Goal: Task Accomplishment & Management: Use online tool/utility

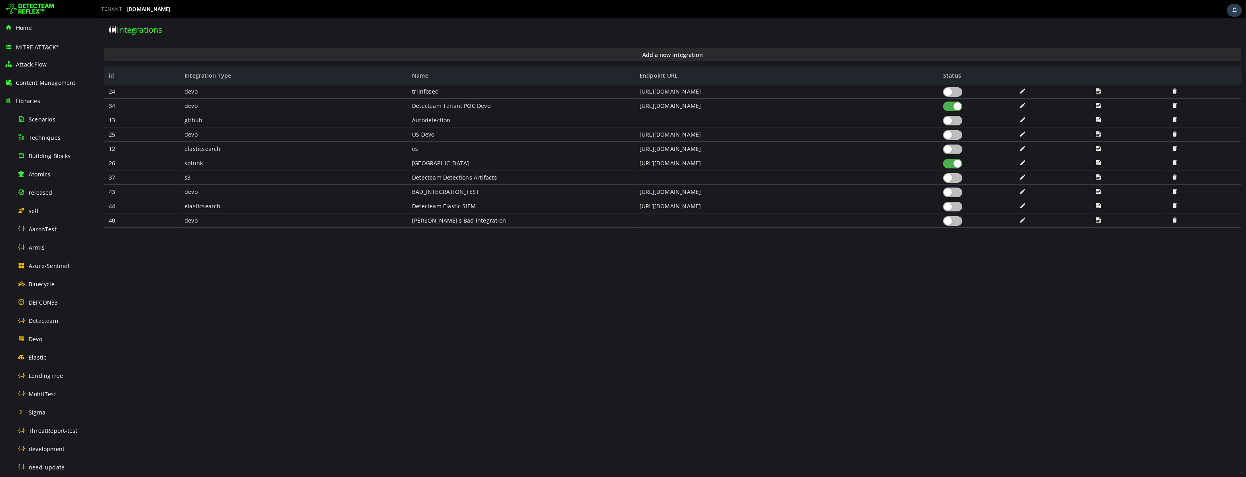
scroll to position [292, 0]
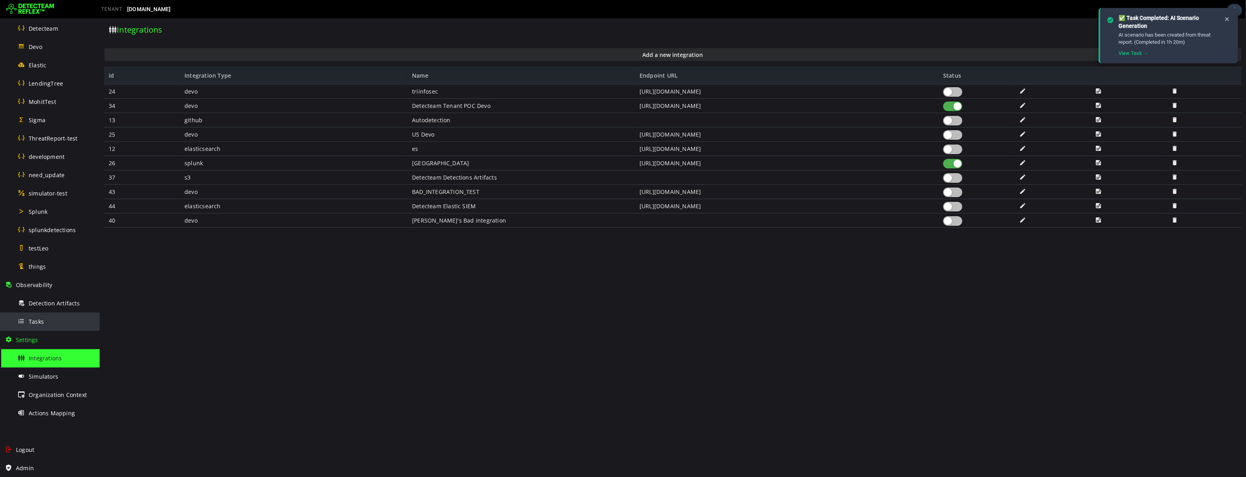
click at [44, 322] on div "Tasks" at bounding box center [56, 322] width 77 height 18
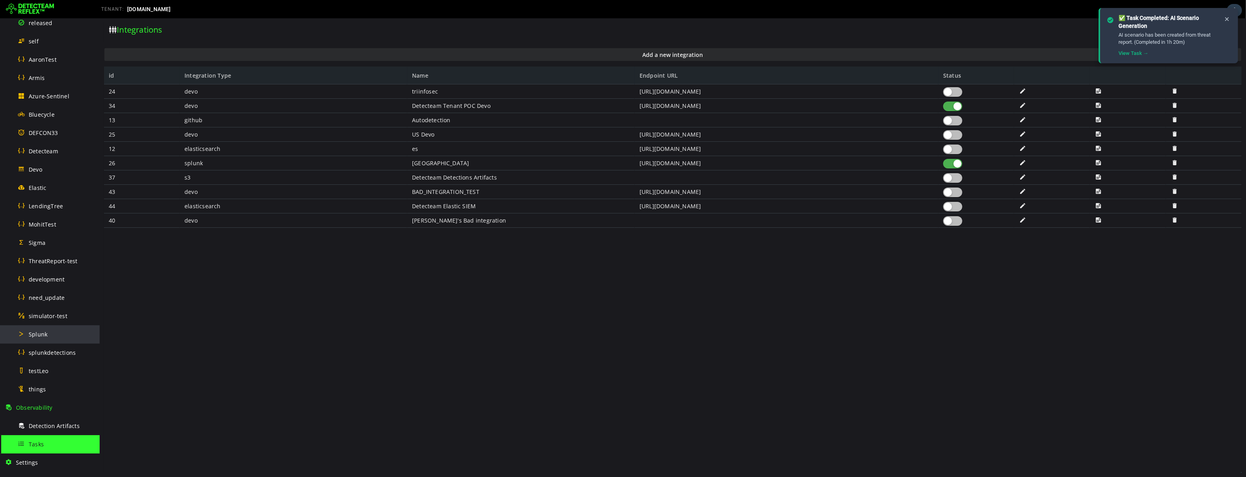
scroll to position [79, 0]
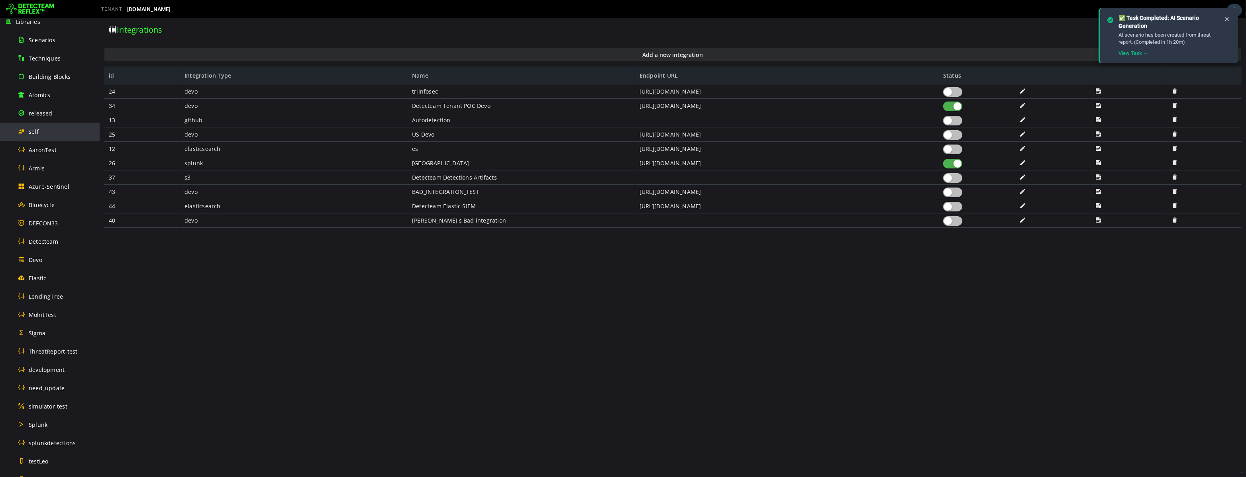
click at [48, 126] on div "self" at bounding box center [56, 132] width 77 height 18
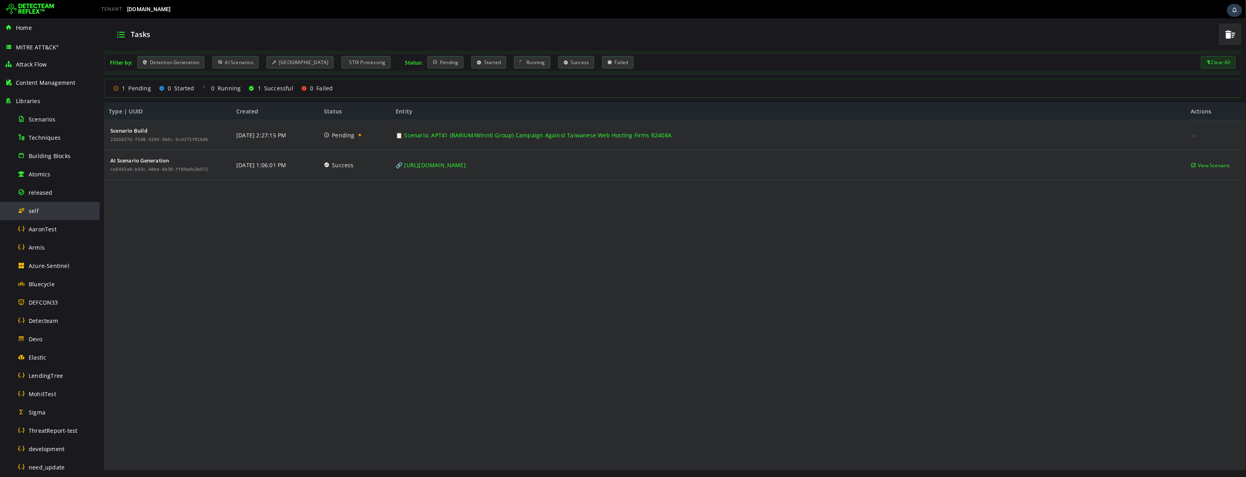
click at [34, 212] on span "self" at bounding box center [34, 211] width 10 height 8
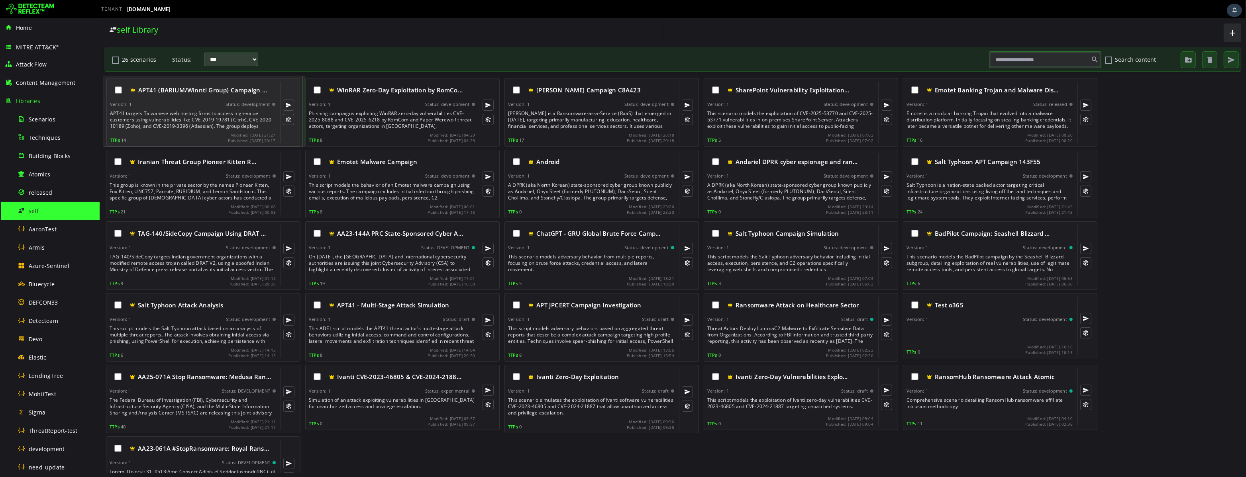
click at [185, 116] on div "APT41 targets Taiwanese web hosting firms to access high-value customers using …" at bounding box center [193, 119] width 167 height 19
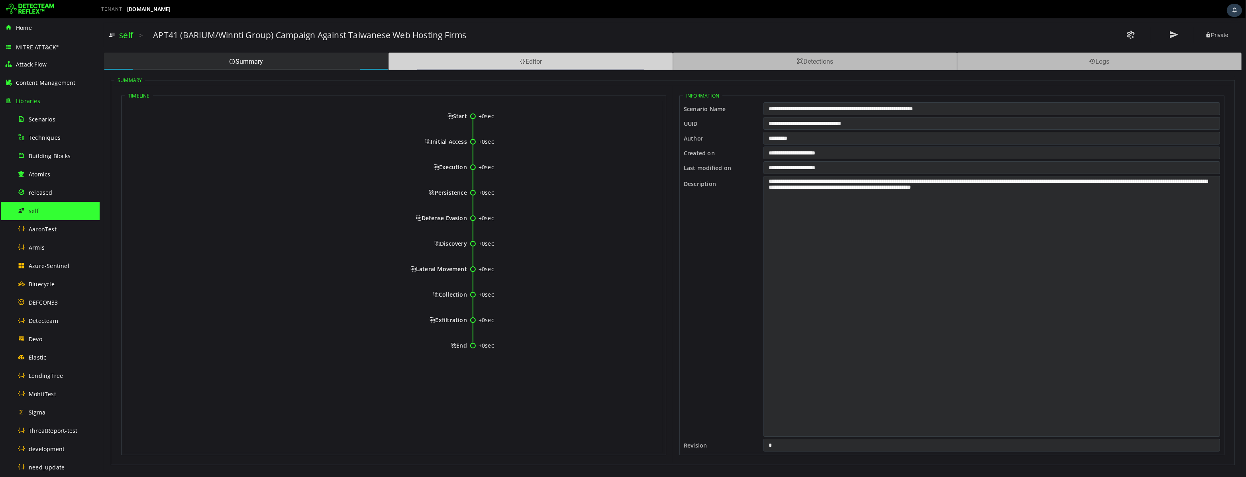
click at [490, 64] on div "Editor" at bounding box center [530, 62] width 284 height 18
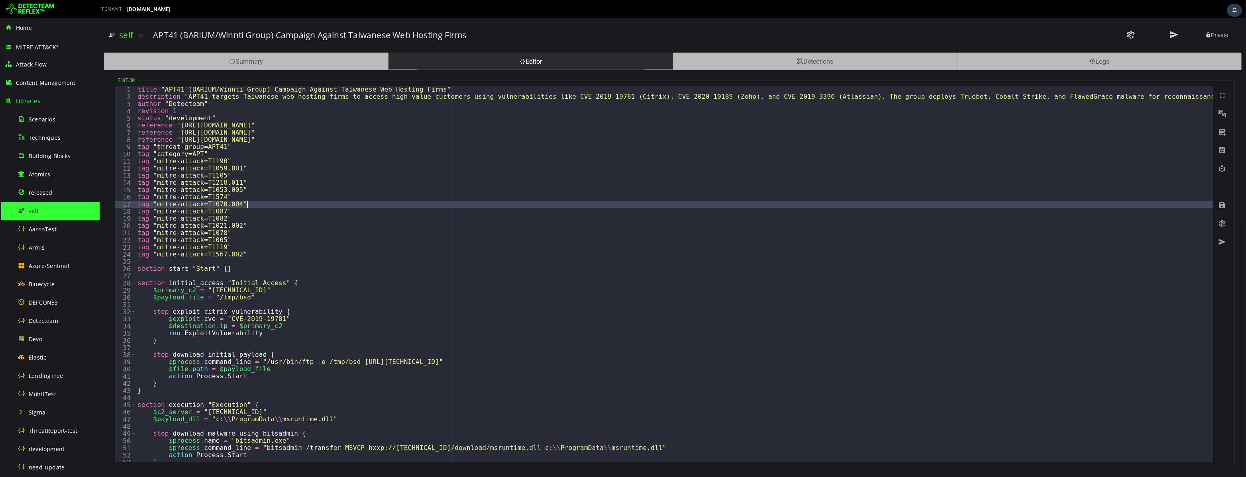
click at [387, 202] on div "title "APT41 (BARIUM/Winnti Group) Campaign Against Taiwanese Web Hosting Firms…" at bounding box center [734, 281] width 1198 height 391
type textarea "**********"
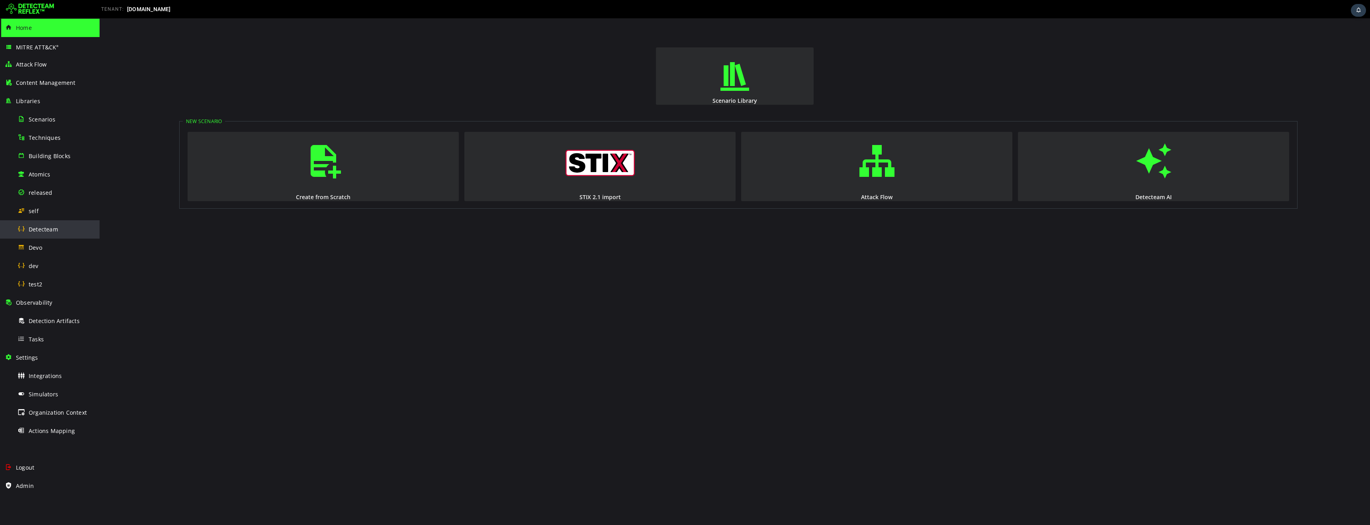
click at [39, 230] on span "Detecteam" at bounding box center [43, 229] width 29 height 8
click at [49, 227] on span "Detecteam" at bounding box center [43, 229] width 29 height 8
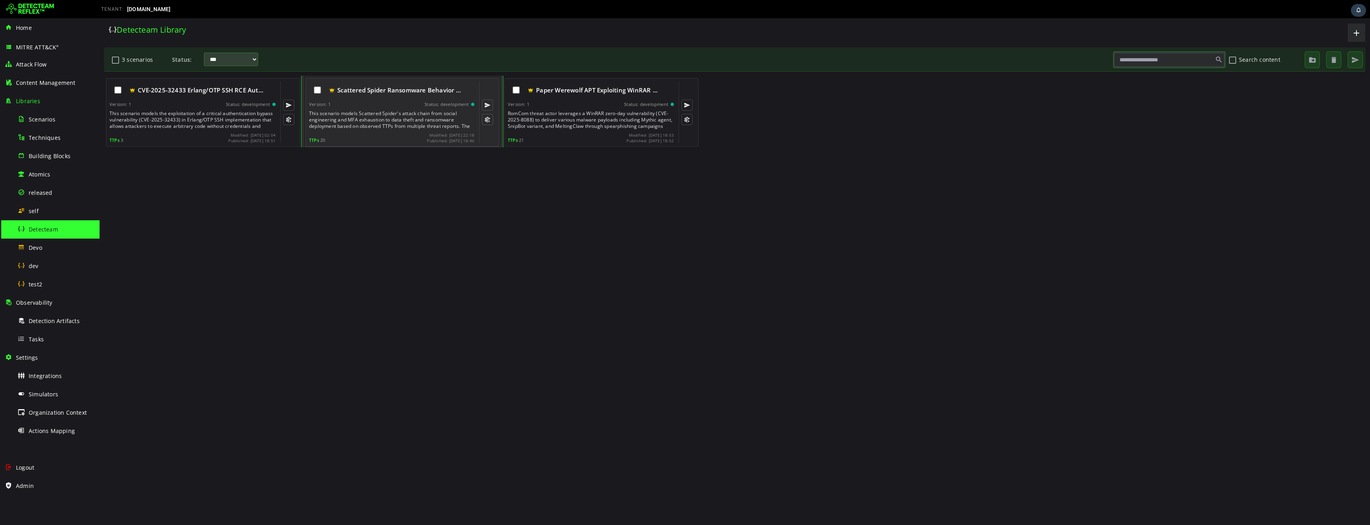
click at [378, 118] on div "This scenario models Scattered Spider's attack chain from social engineering an…" at bounding box center [392, 119] width 167 height 19
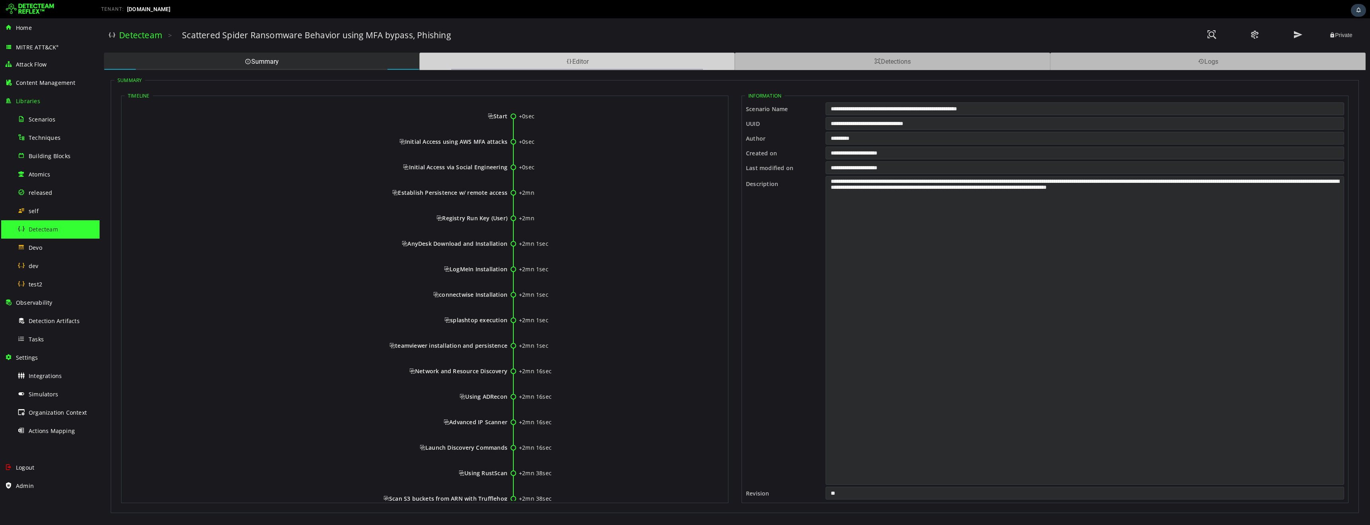
click at [496, 59] on div "Editor" at bounding box center [576, 62] width 315 height 18
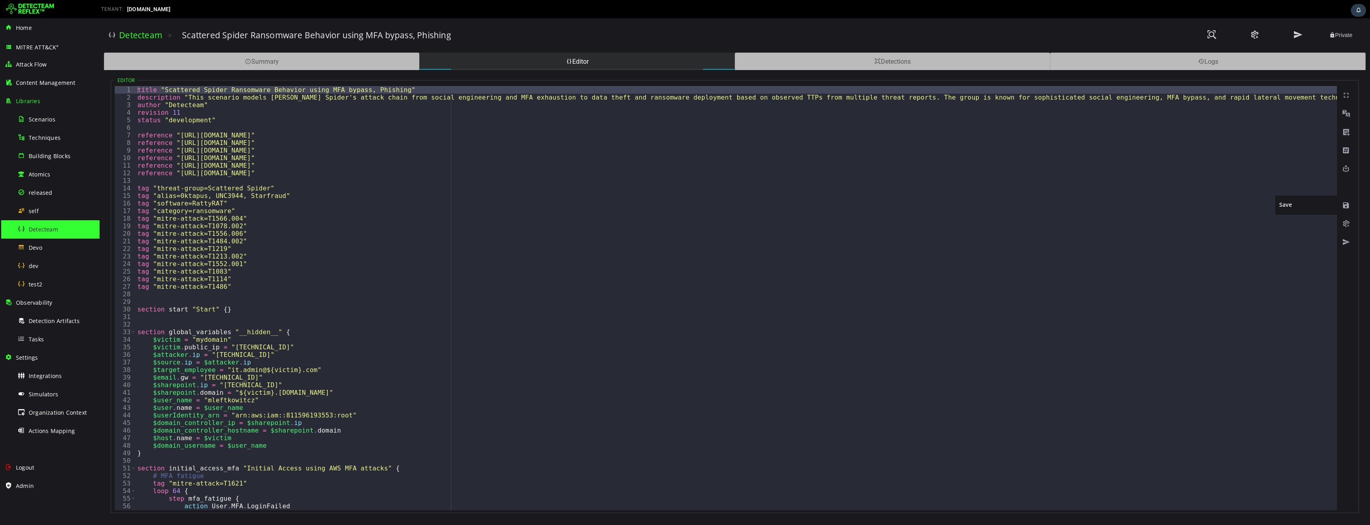
click at [1349, 206] on span at bounding box center [1346, 206] width 8 height 8
click at [47, 228] on span "Detecteam" at bounding box center [43, 229] width 29 height 8
click at [131, 36] on link "Detecteam" at bounding box center [140, 34] width 43 height 11
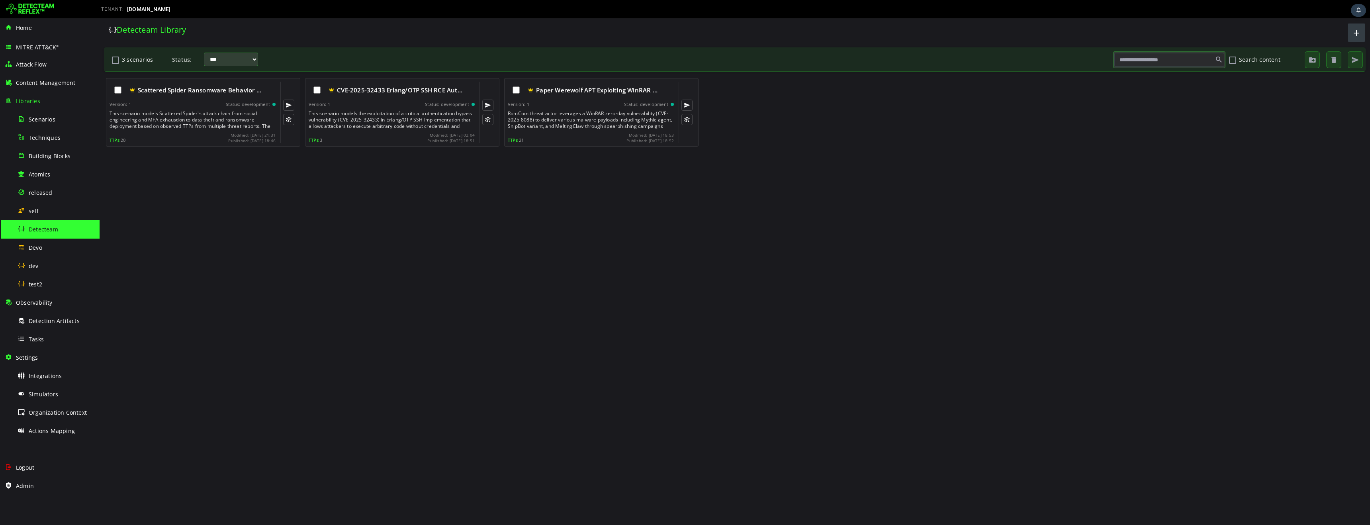
click at [1355, 33] on span "button" at bounding box center [1357, 32] width 10 height 13
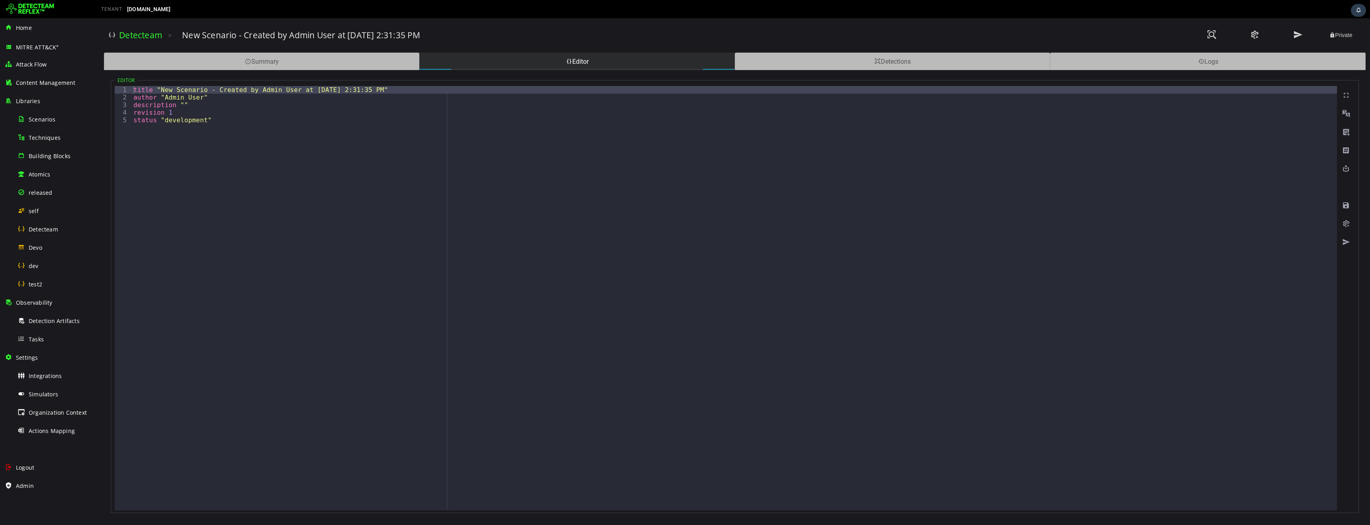
click at [299, 129] on div "title "New Scenario - Created by Admin User at [DATE] 2:31:35 PM" author "Admin…" at bounding box center [734, 305] width 1205 height 439
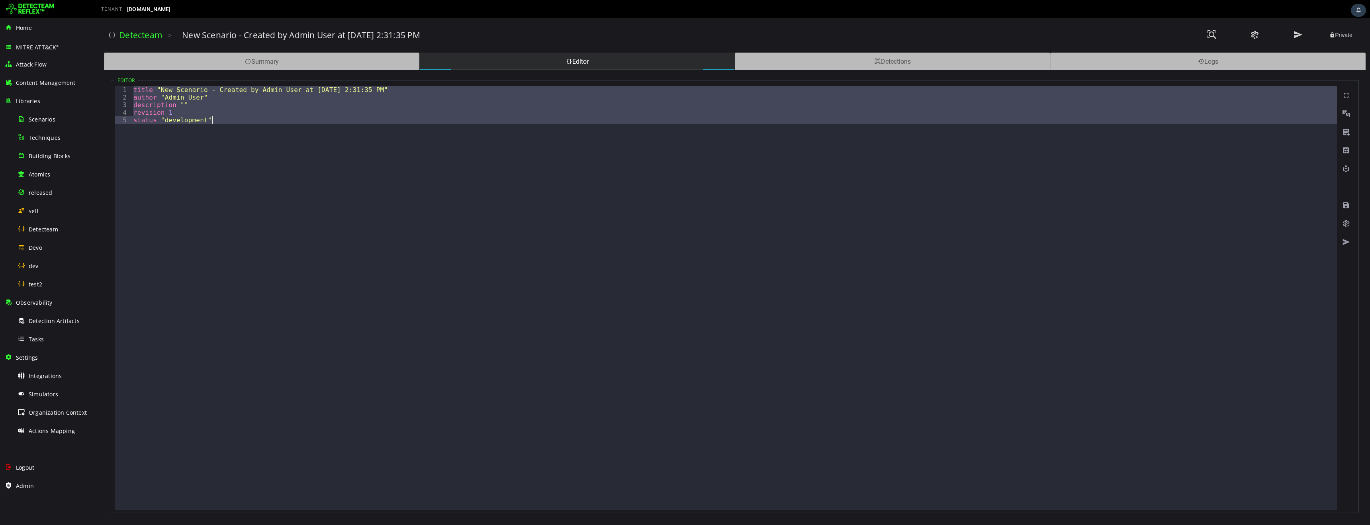
paste textarea
type textarea "**********"
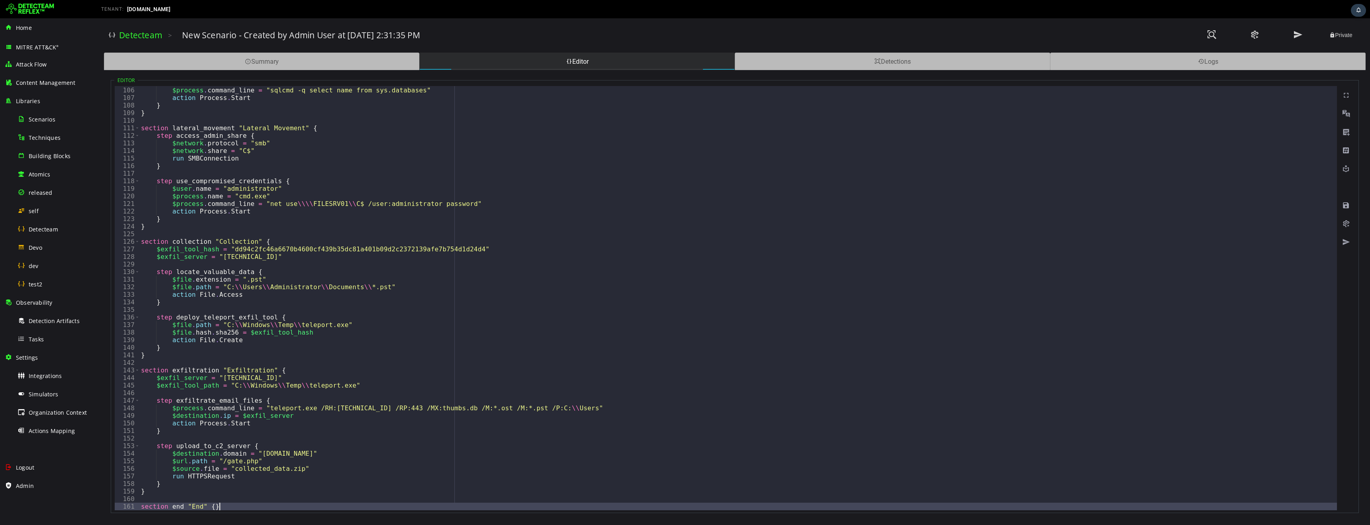
scroll to position [794, 0]
click at [1346, 206] on span at bounding box center [1346, 206] width 8 height 8
click at [45, 229] on span "Detecteam" at bounding box center [43, 229] width 29 height 8
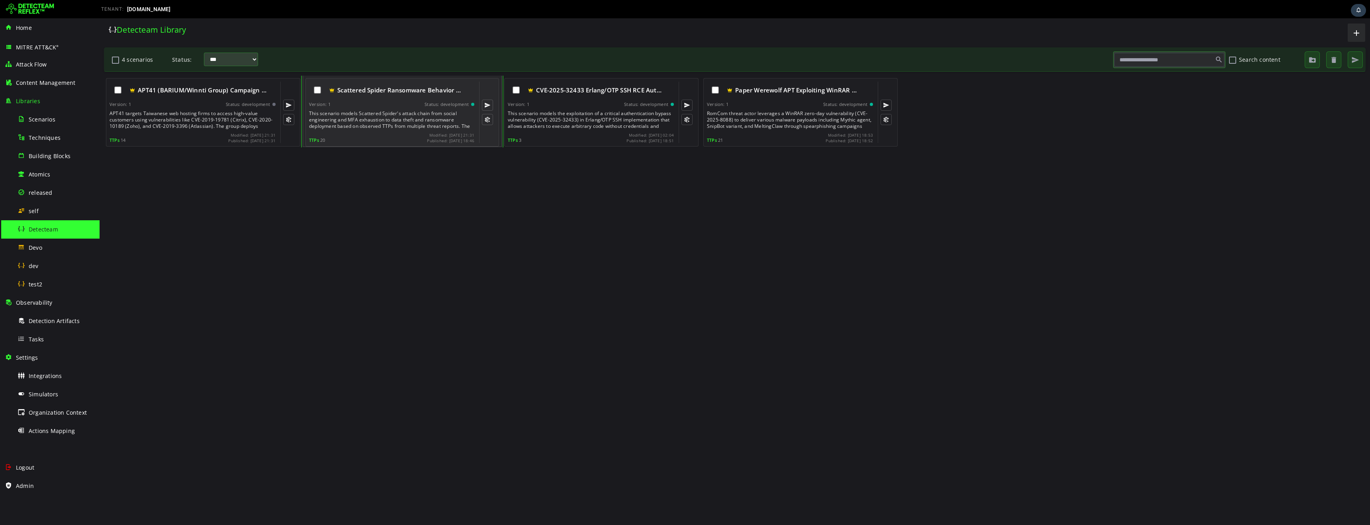
click at [390, 112] on div "This scenario models Scattered Spider's attack chain from social engineering an…" at bounding box center [392, 119] width 167 height 19
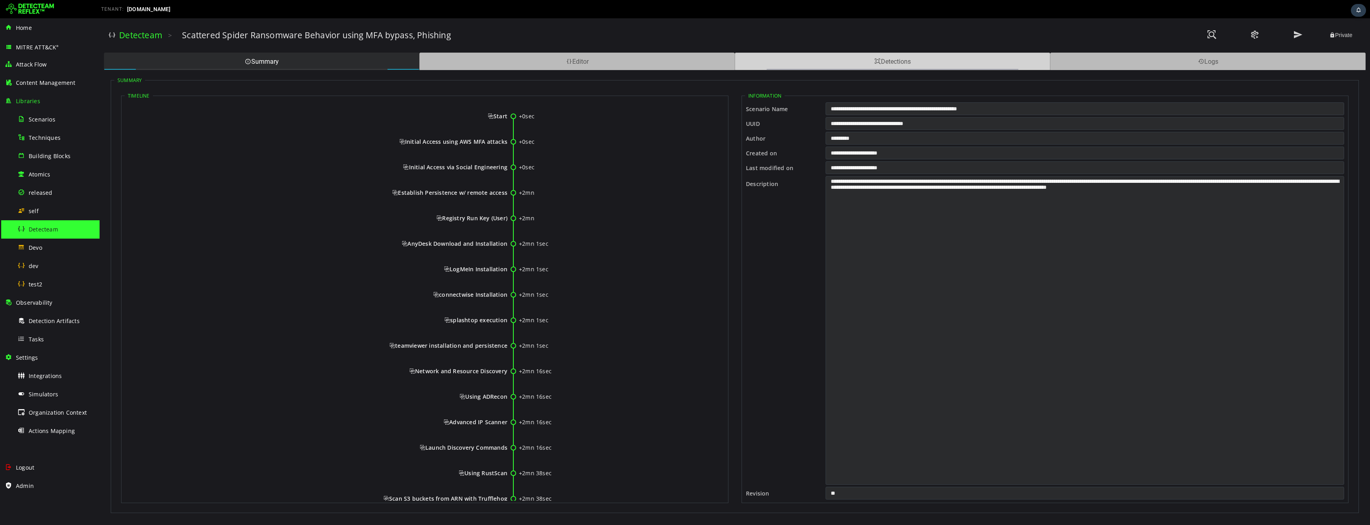
click at [825, 63] on div "Detections" at bounding box center [892, 62] width 315 height 18
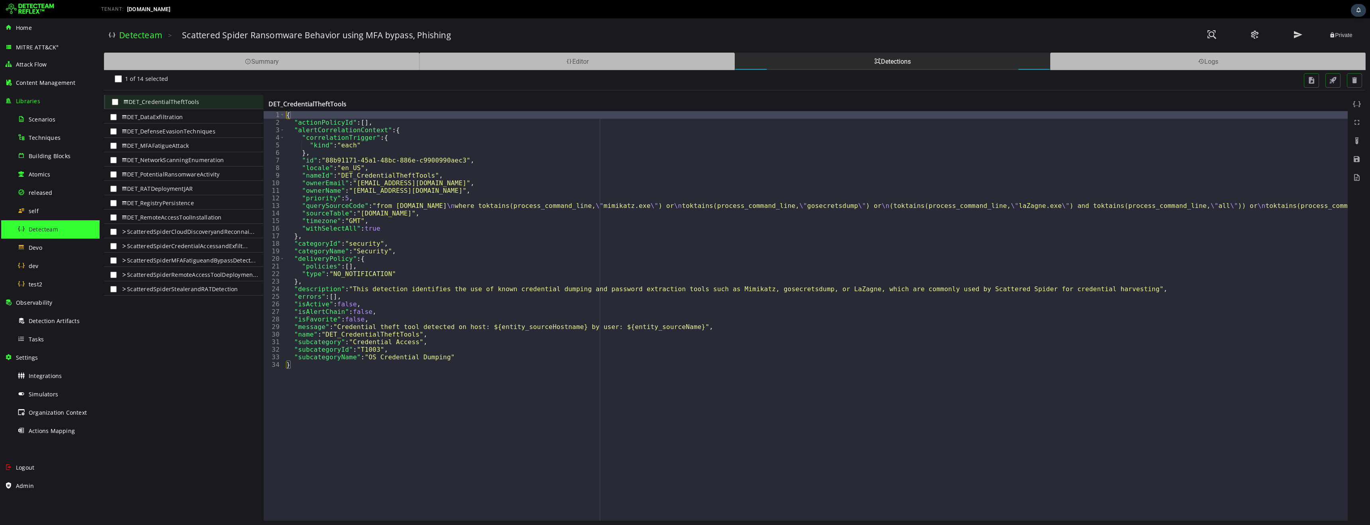
click at [47, 232] on span "Detecteam" at bounding box center [43, 229] width 29 height 8
click at [151, 36] on link "Detecteam" at bounding box center [140, 34] width 43 height 11
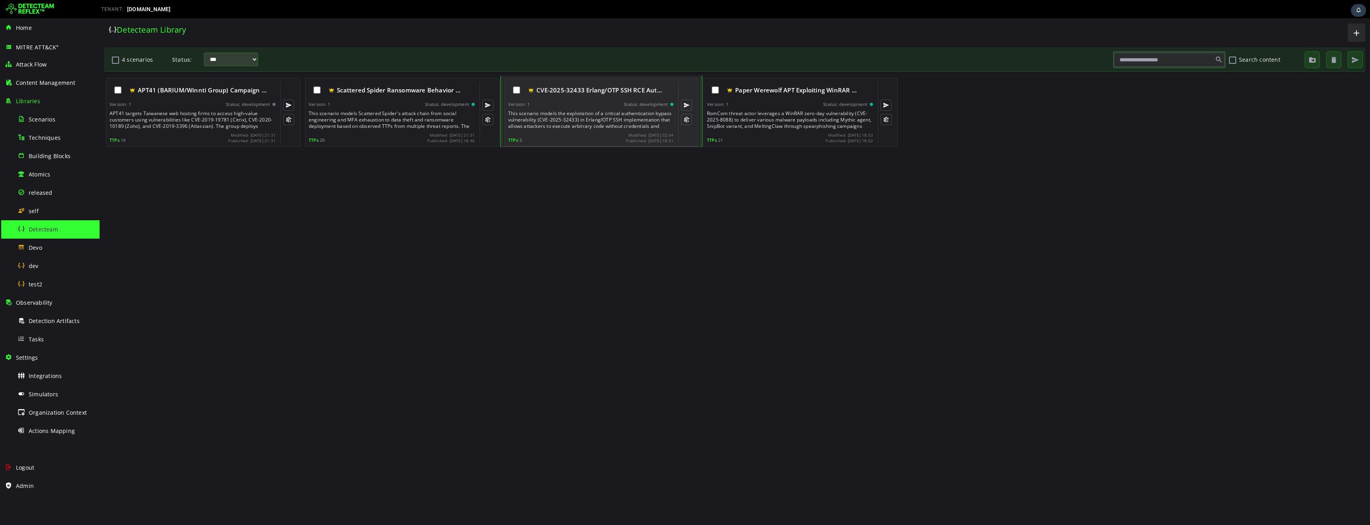
click at [576, 114] on div "This scenario models the exploitation of a critical authentication bypass vulne…" at bounding box center [591, 119] width 167 height 19
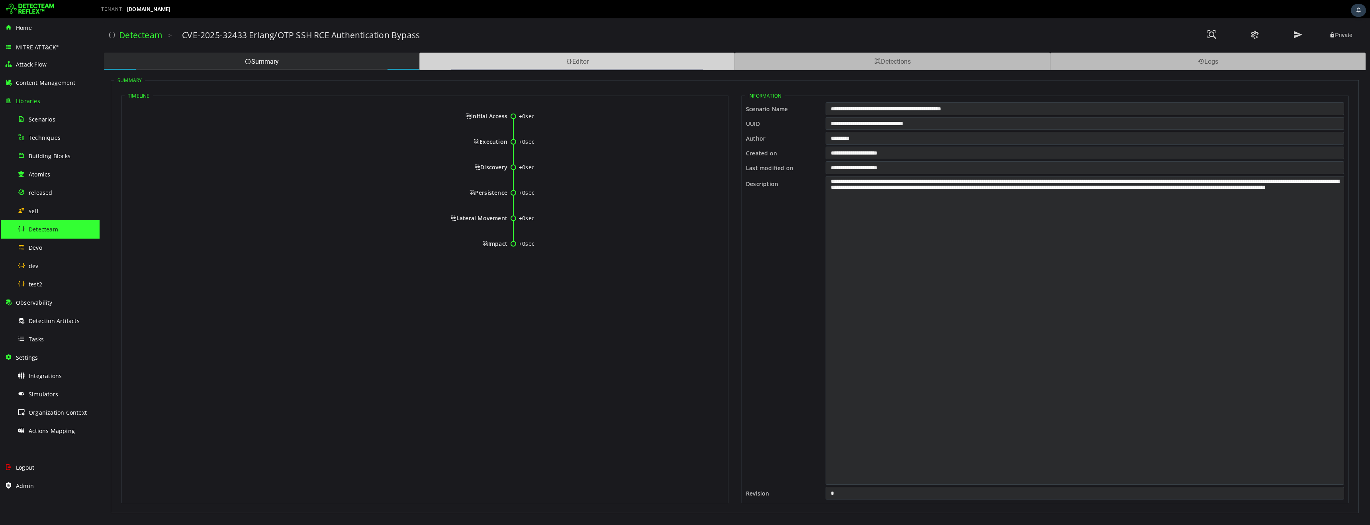
click at [555, 63] on div "Editor" at bounding box center [576, 62] width 315 height 18
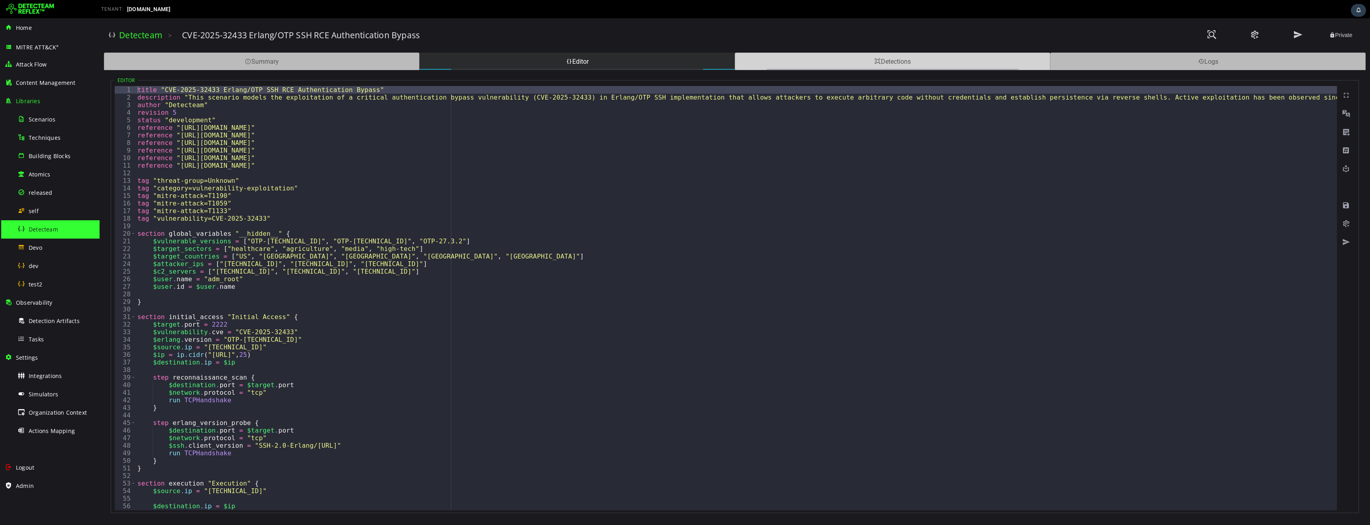
click at [797, 69] on div "Detections" at bounding box center [892, 62] width 315 height 18
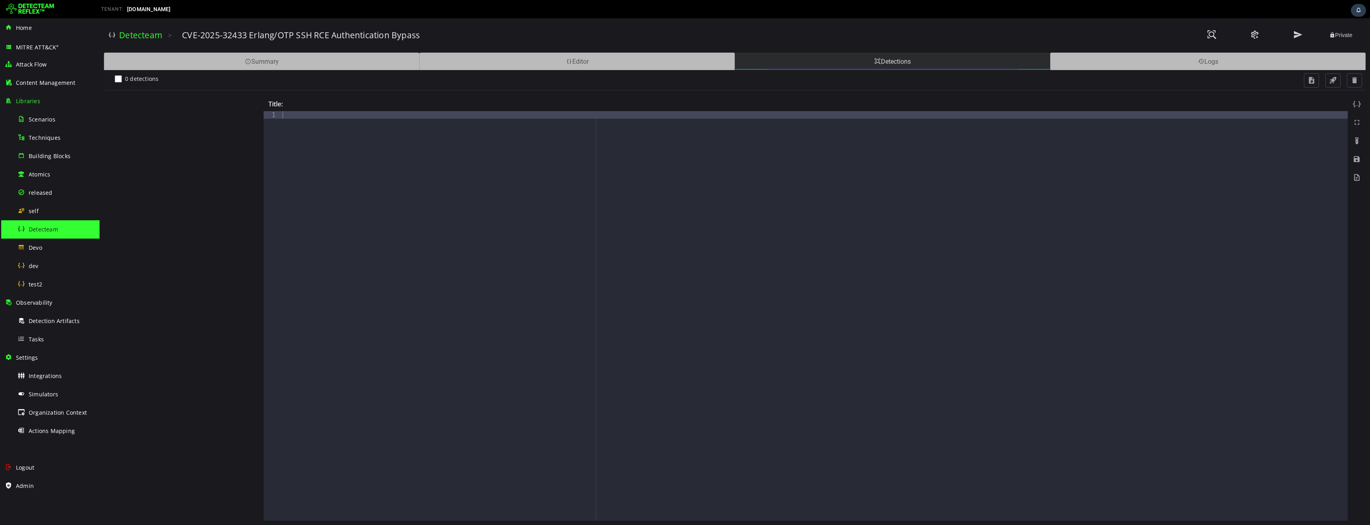
click at [797, 66] on div "Detections" at bounding box center [892, 62] width 315 height 18
click at [609, 63] on div "Editor" at bounding box center [576, 62] width 315 height 18
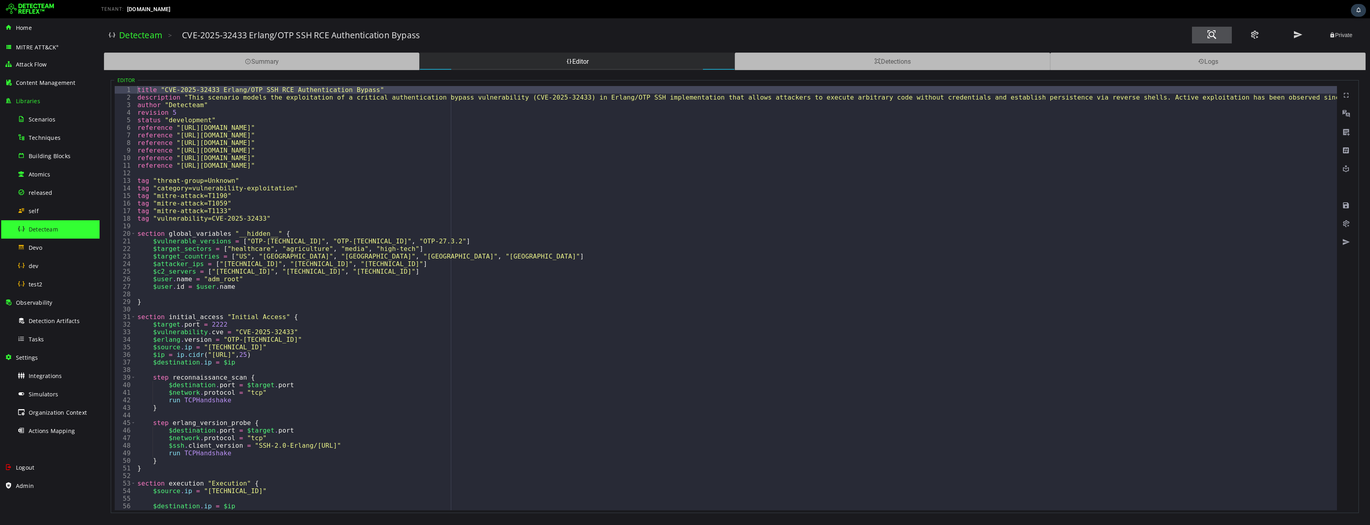
click at [1213, 36] on span at bounding box center [1212, 34] width 10 height 11
click at [145, 39] on link "Detecteam" at bounding box center [140, 34] width 43 height 11
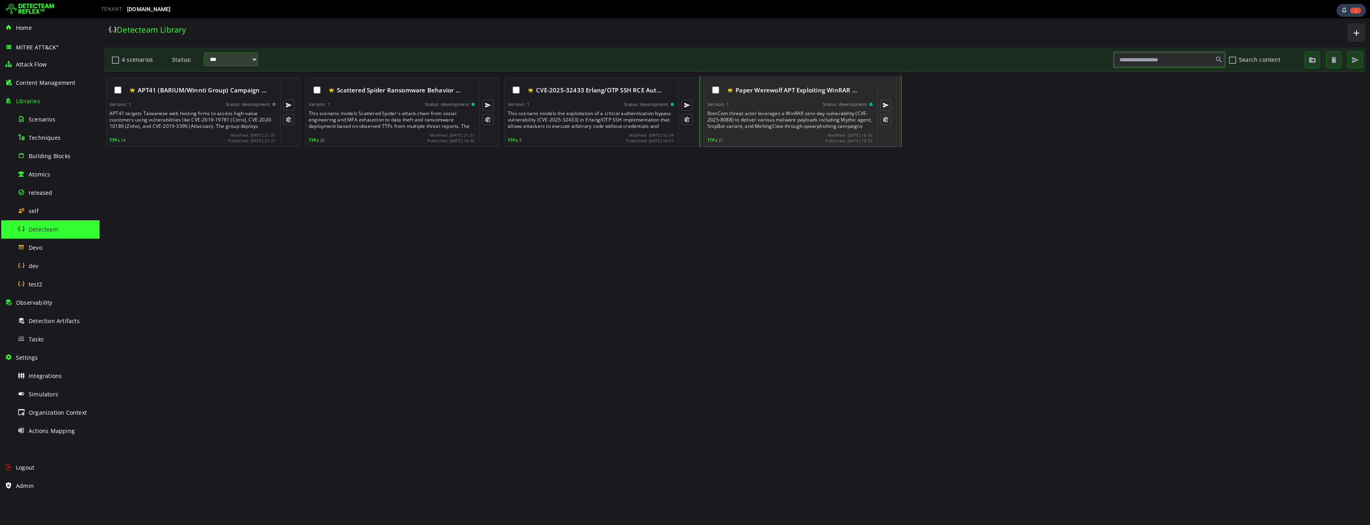
click at [791, 115] on div "RomCom threat actor leverages a WinRAR zero-day vulnerability (CVE-2025-8088) t…" at bounding box center [790, 119] width 167 height 19
click at [780, 119] on div "RomCom threat actor leverages a WinRAR zero-day vulnerability (CVE-2025-8088) t…" at bounding box center [790, 119] width 167 height 19
click at [792, 125] on div "RomCom threat actor leverages a WinRAR zero-day vulnerability (CVE-2025-8088) t…" at bounding box center [790, 119] width 167 height 19
click at [791, 118] on div "RomCom threat actor leverages a WinRAR zero-day vulnerability (CVE-2025-8088) t…" at bounding box center [790, 119] width 167 height 19
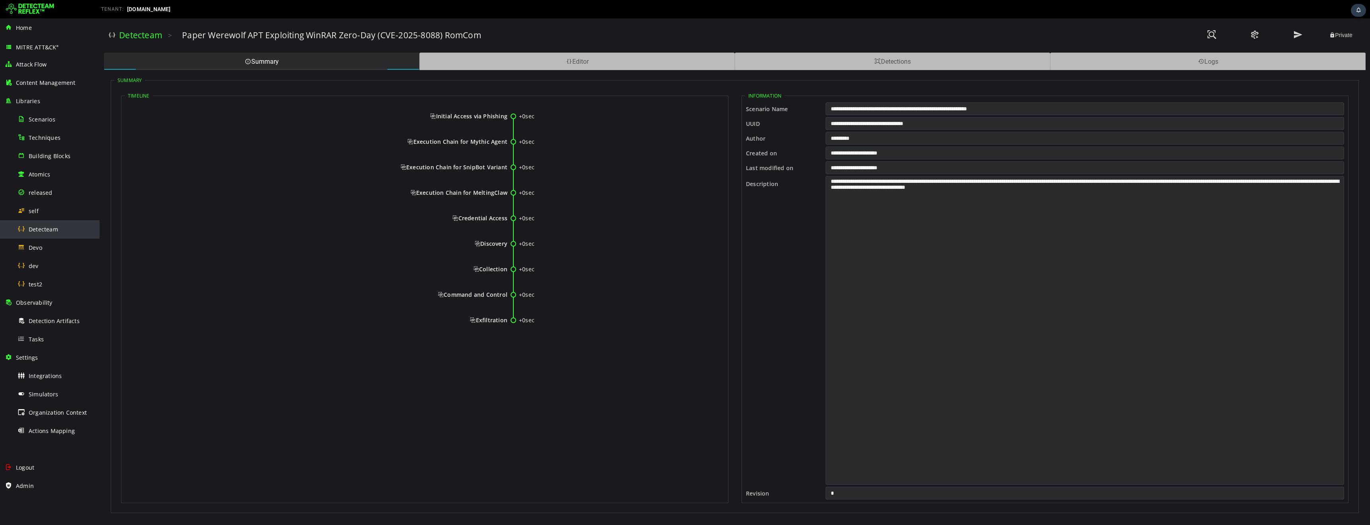
click at [67, 233] on div "Detecteam" at bounding box center [56, 229] width 77 height 18
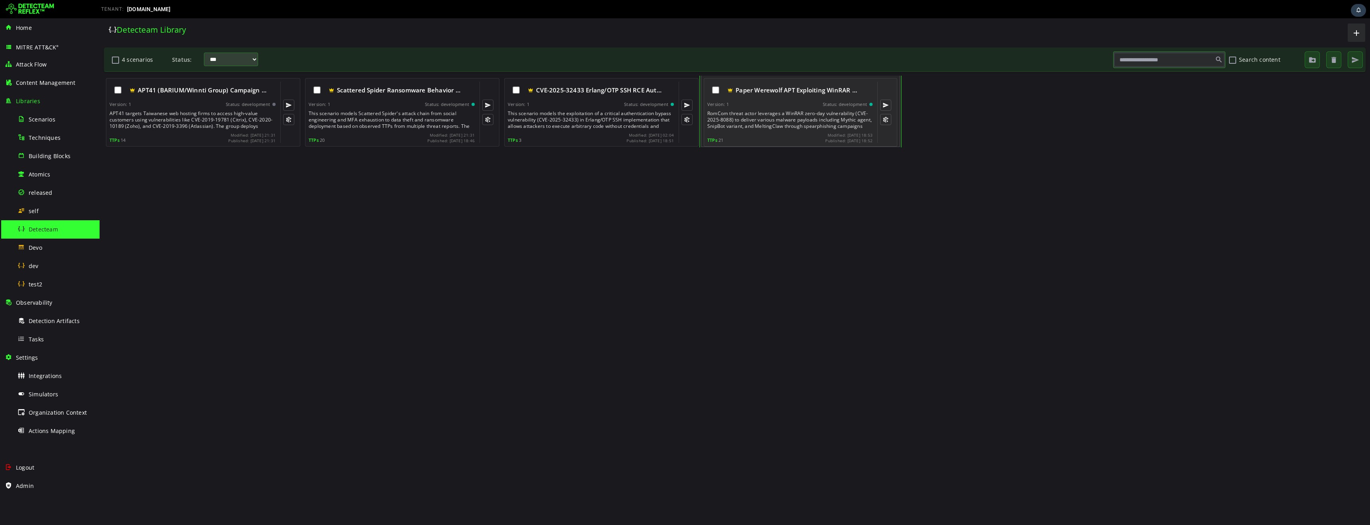
click at [821, 114] on div "RomCom threat actor leverages a WinRAR zero-day vulnerability (CVE-2025-8088) t…" at bounding box center [790, 119] width 167 height 19
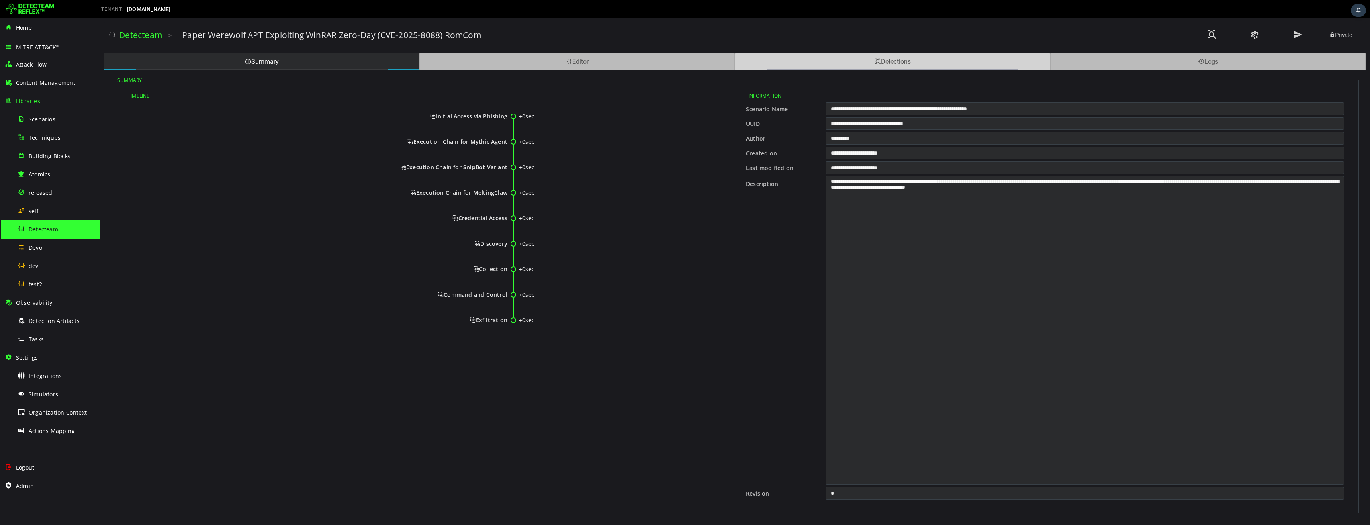
click at [879, 63] on span at bounding box center [878, 62] width 6 height 8
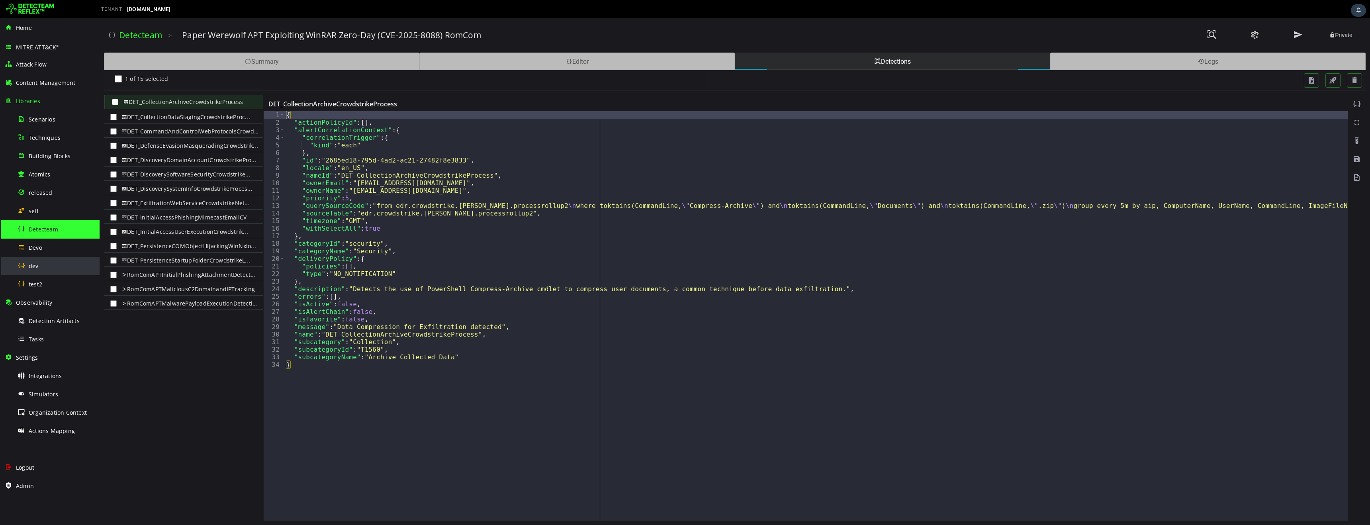
click at [32, 268] on span "dev" at bounding box center [34, 266] width 10 height 8
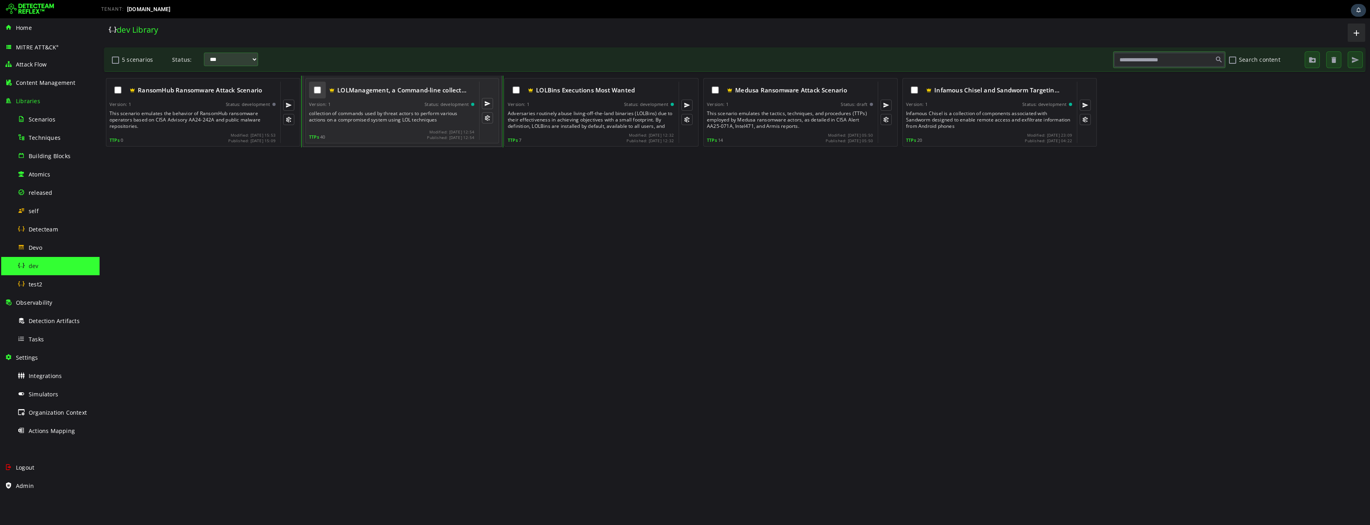
click at [319, 94] on div at bounding box center [317, 90] width 17 height 17
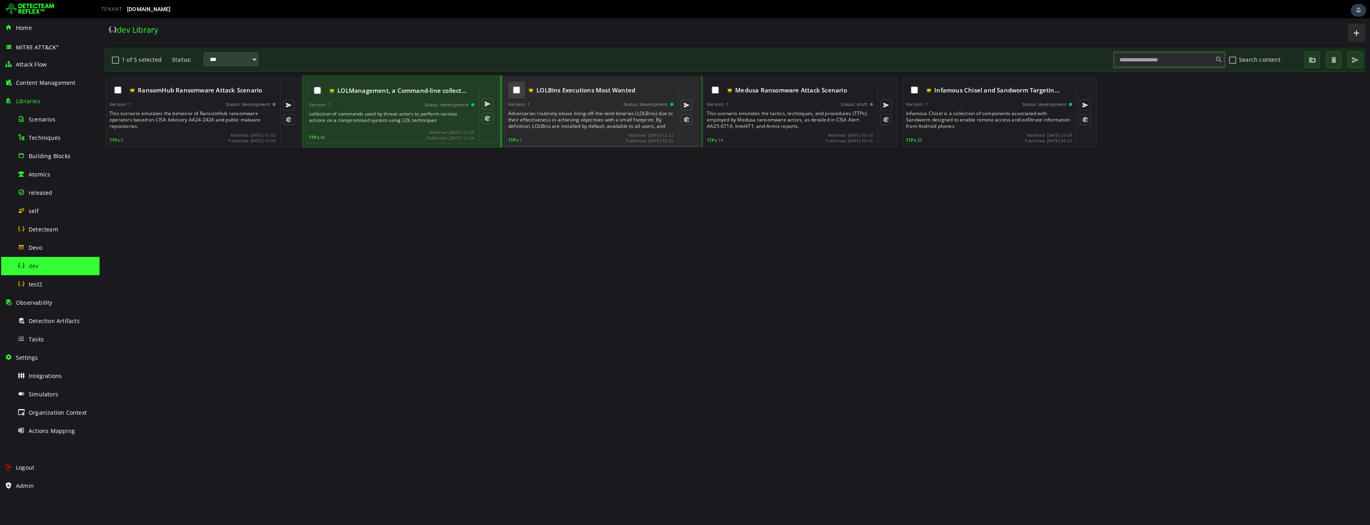
click at [514, 94] on div at bounding box center [516, 90] width 17 height 17
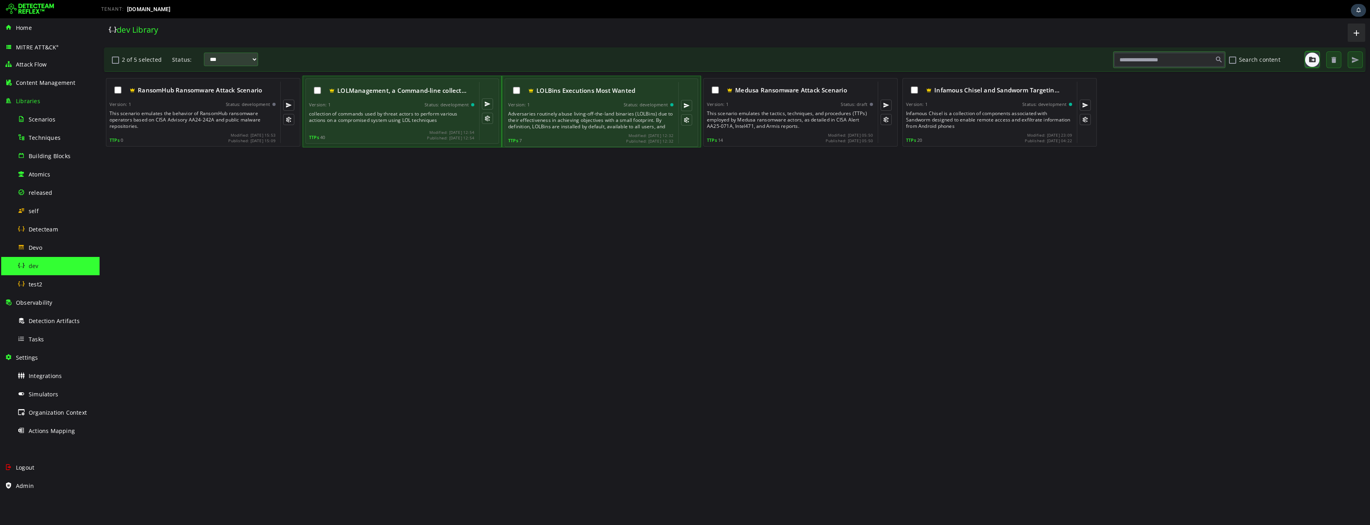
click at [1311, 61] on span "button" at bounding box center [1312, 60] width 8 height 8
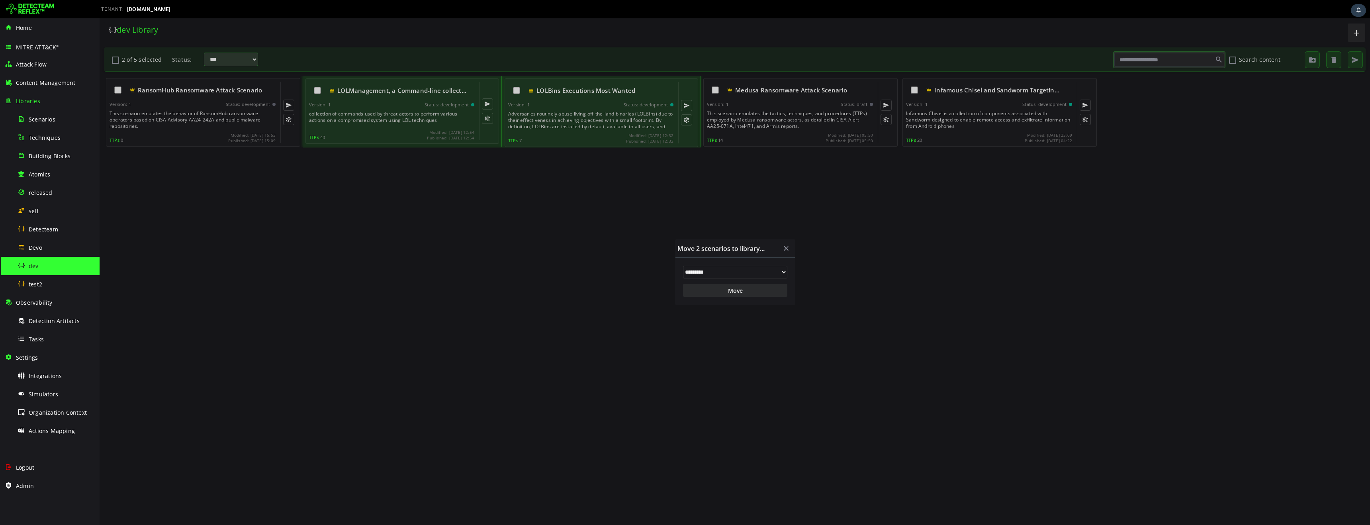
click at [741, 275] on select "**********" at bounding box center [735, 272] width 104 height 13
select select "*"
click at [683, 266] on select "**********" at bounding box center [735, 272] width 104 height 13
click at [736, 292] on button "Move" at bounding box center [735, 290] width 104 height 13
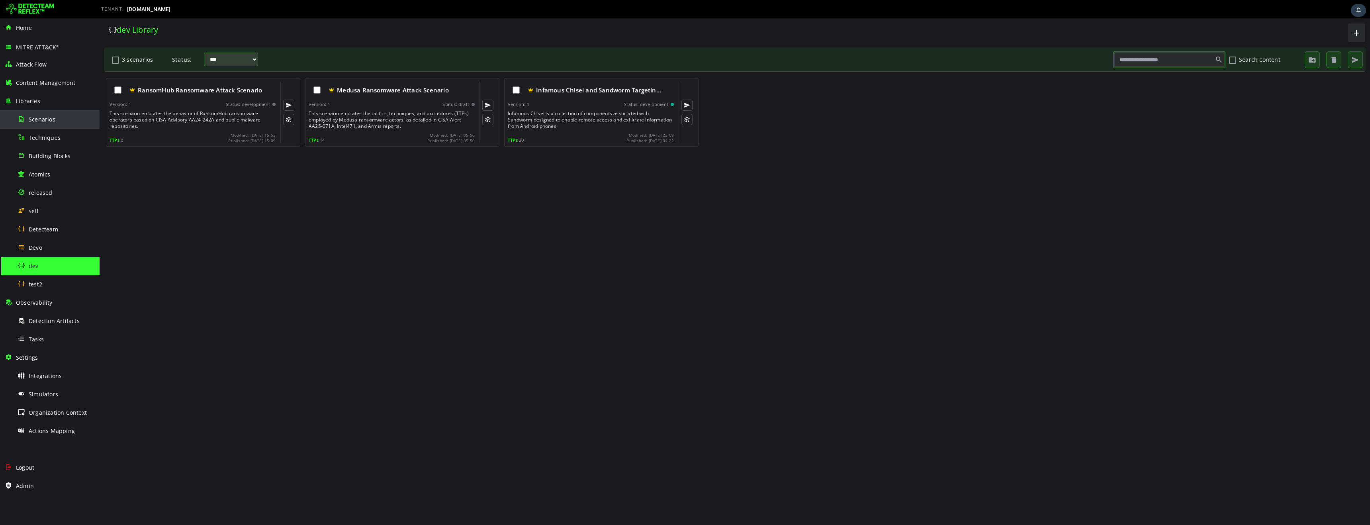
click at [47, 128] on div "Scenarios" at bounding box center [56, 119] width 77 height 18
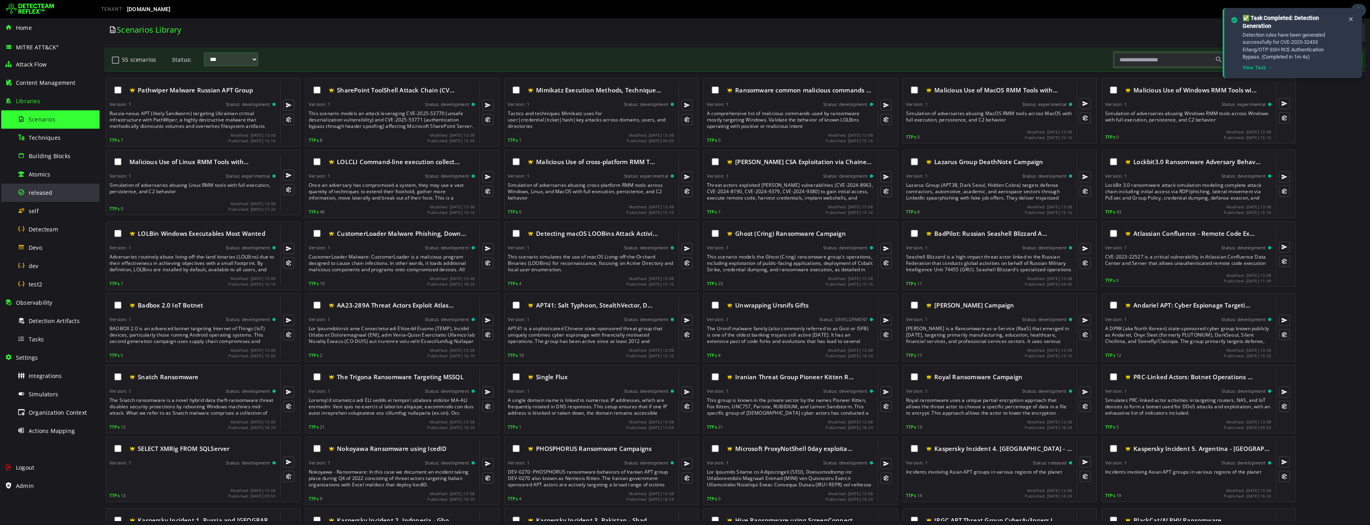
click at [45, 196] on div "released" at bounding box center [56, 193] width 77 height 18
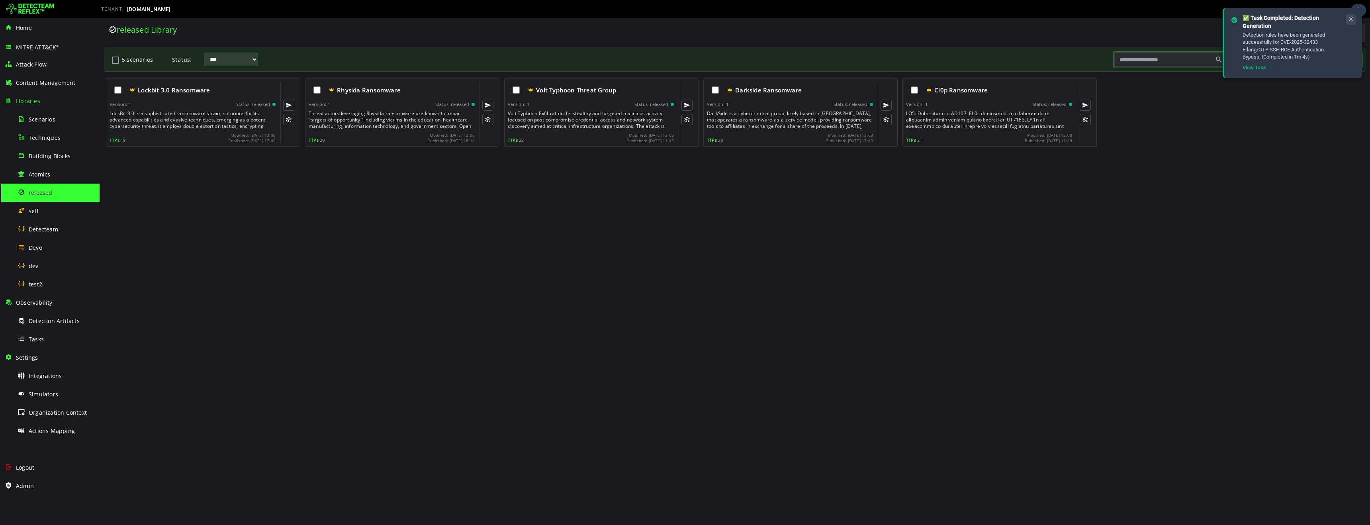
click at [1348, 19] on icon at bounding box center [1351, 19] width 6 height 7
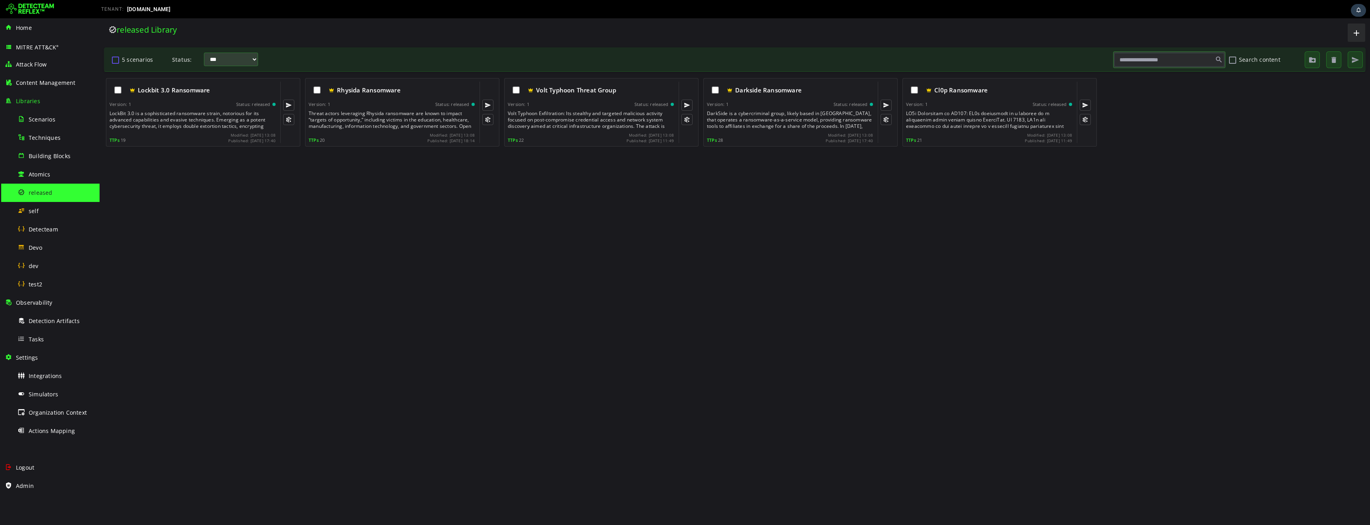
click at [114, 63] on button "5 scenarios" at bounding box center [116, 60] width 10 height 14
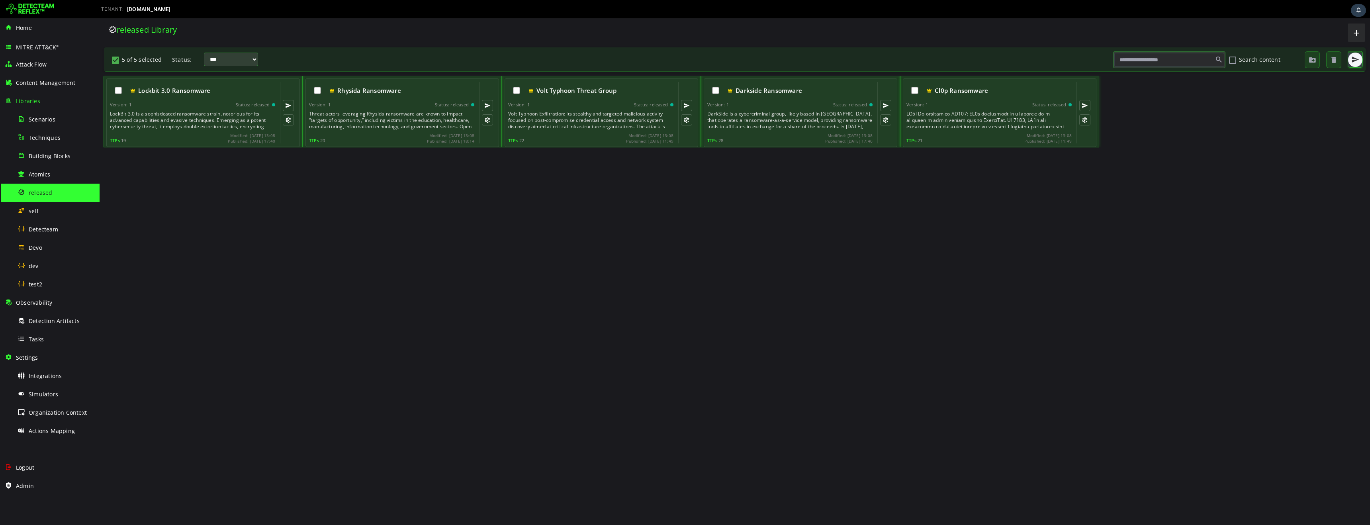
click at [1354, 62] on span "button" at bounding box center [1355, 60] width 8 height 8
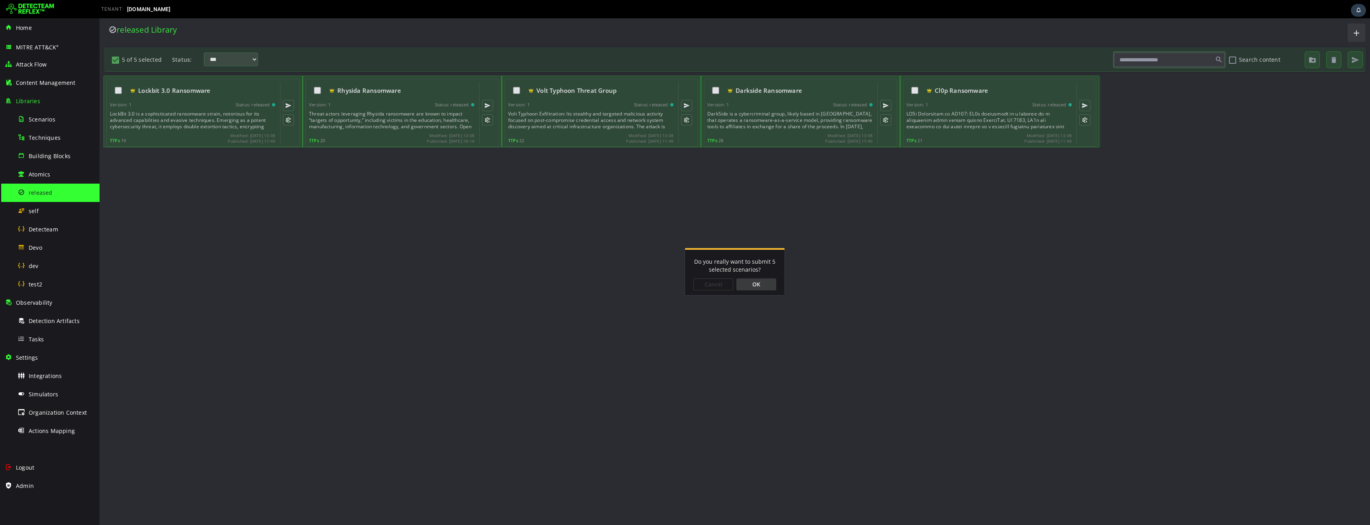
click at [762, 283] on div "OK" at bounding box center [756, 284] width 40 height 12
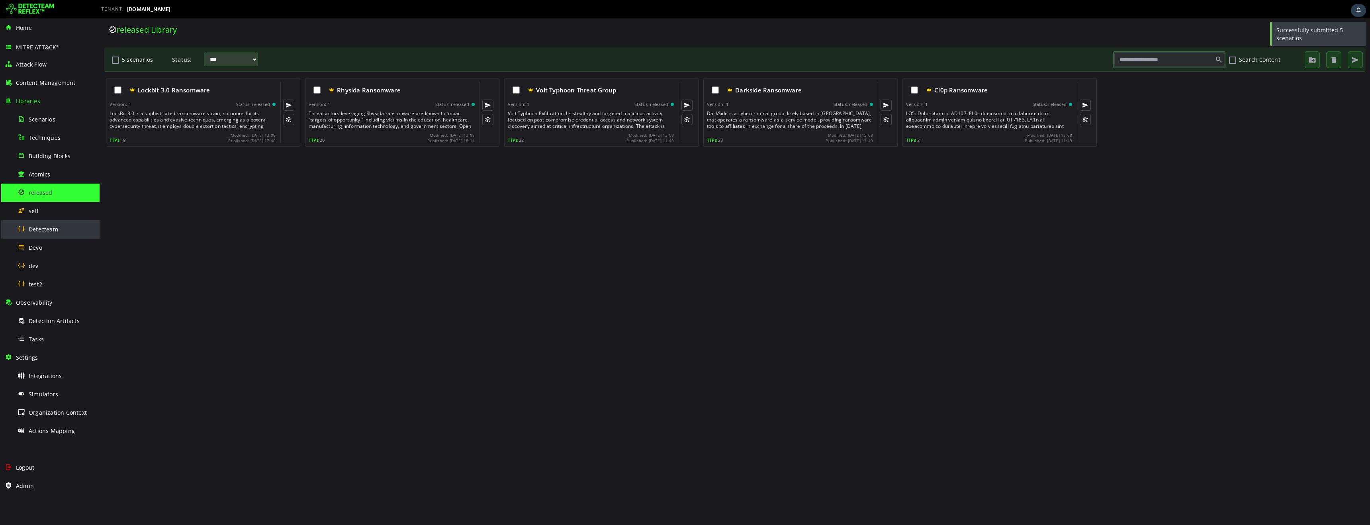
click at [57, 231] on span "Detecteam" at bounding box center [43, 229] width 29 height 8
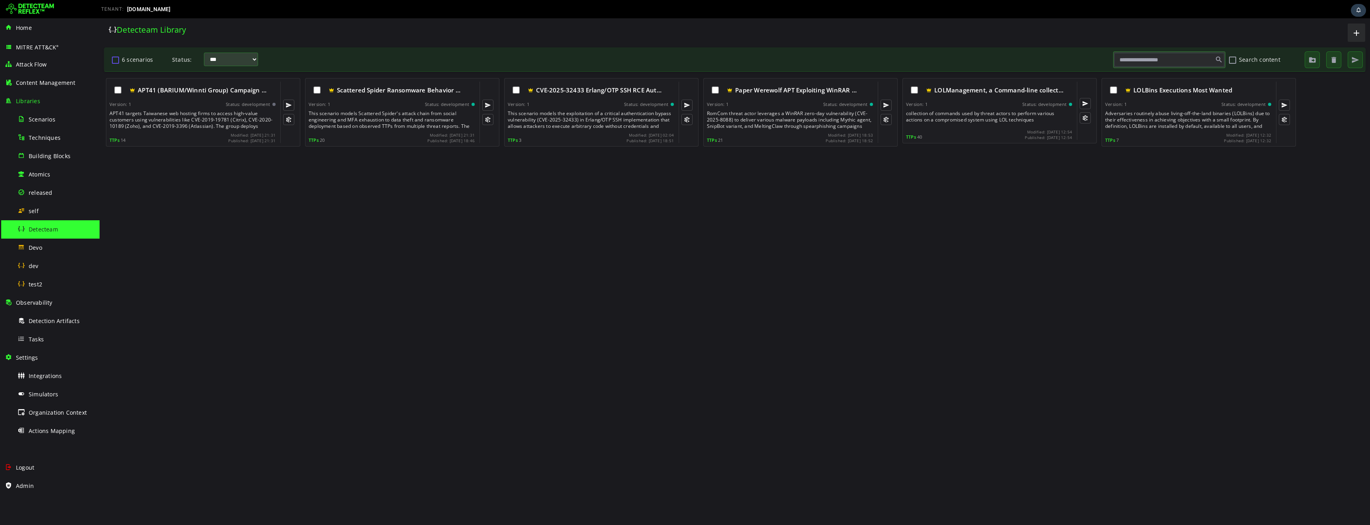
click at [115, 60] on button "6 scenarios" at bounding box center [116, 60] width 10 height 14
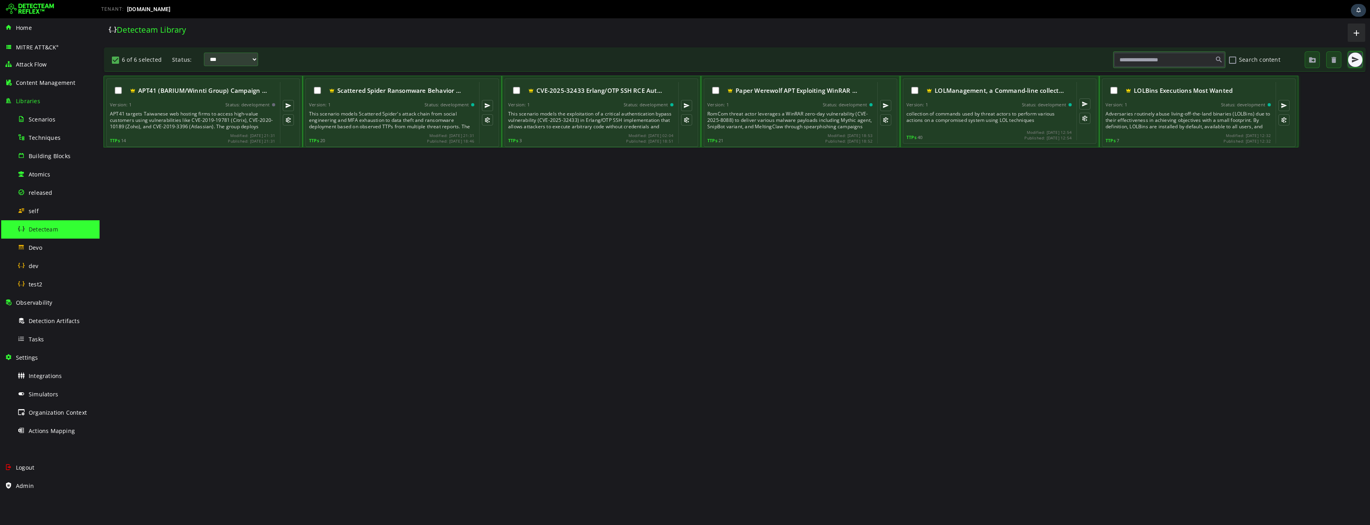
click at [1357, 61] on span "button" at bounding box center [1355, 60] width 8 height 8
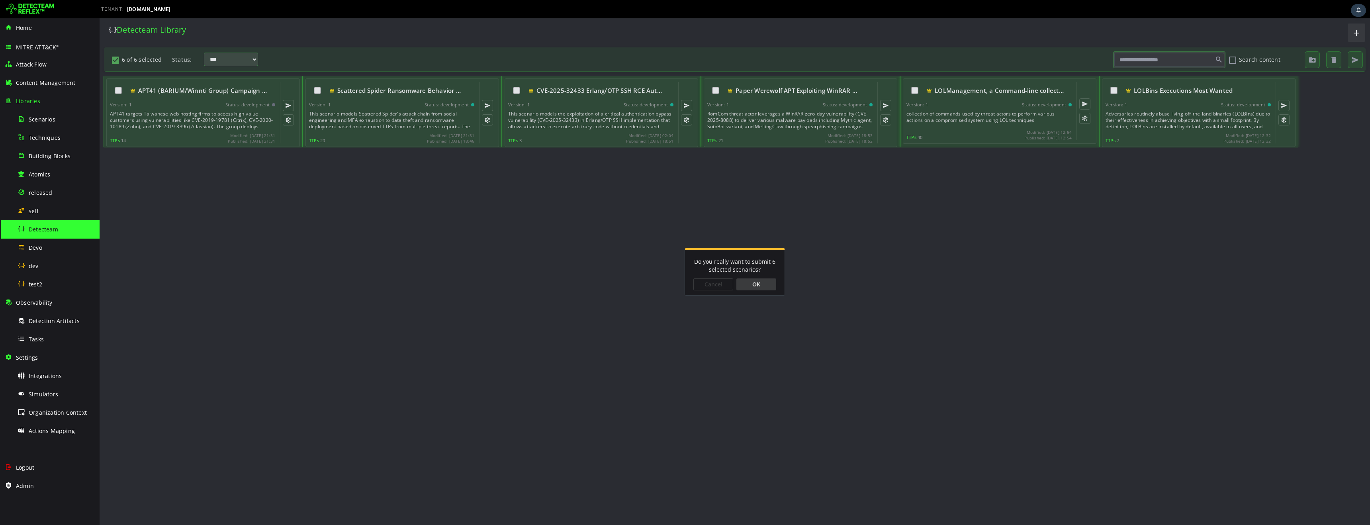
click at [761, 287] on div "OK" at bounding box center [756, 284] width 40 height 12
